Goal: Find contact information: Find contact information

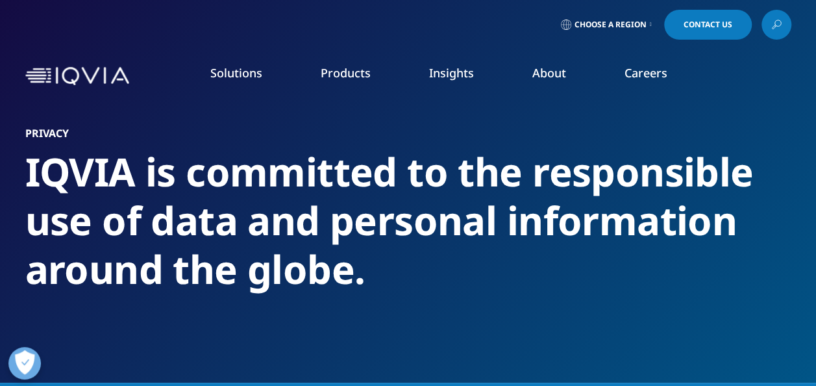
click at [561, 73] on link "About" at bounding box center [550, 73] width 34 height 16
click at [252, 175] on link "Our Story" at bounding box center [318, 175] width 199 height 14
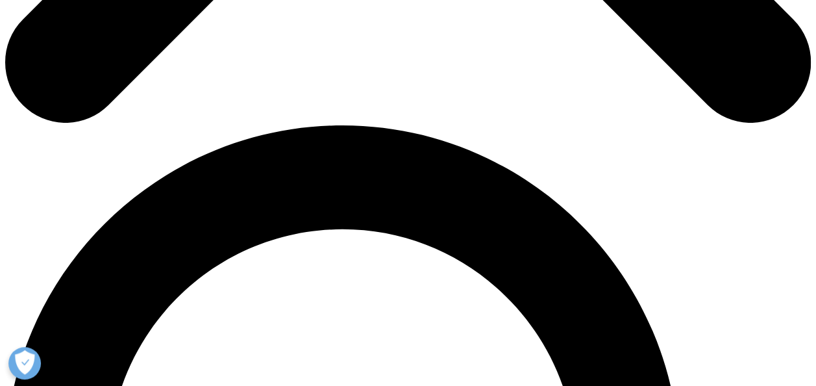
scroll to position [848, 0]
